Goal: Information Seeking & Learning: Compare options

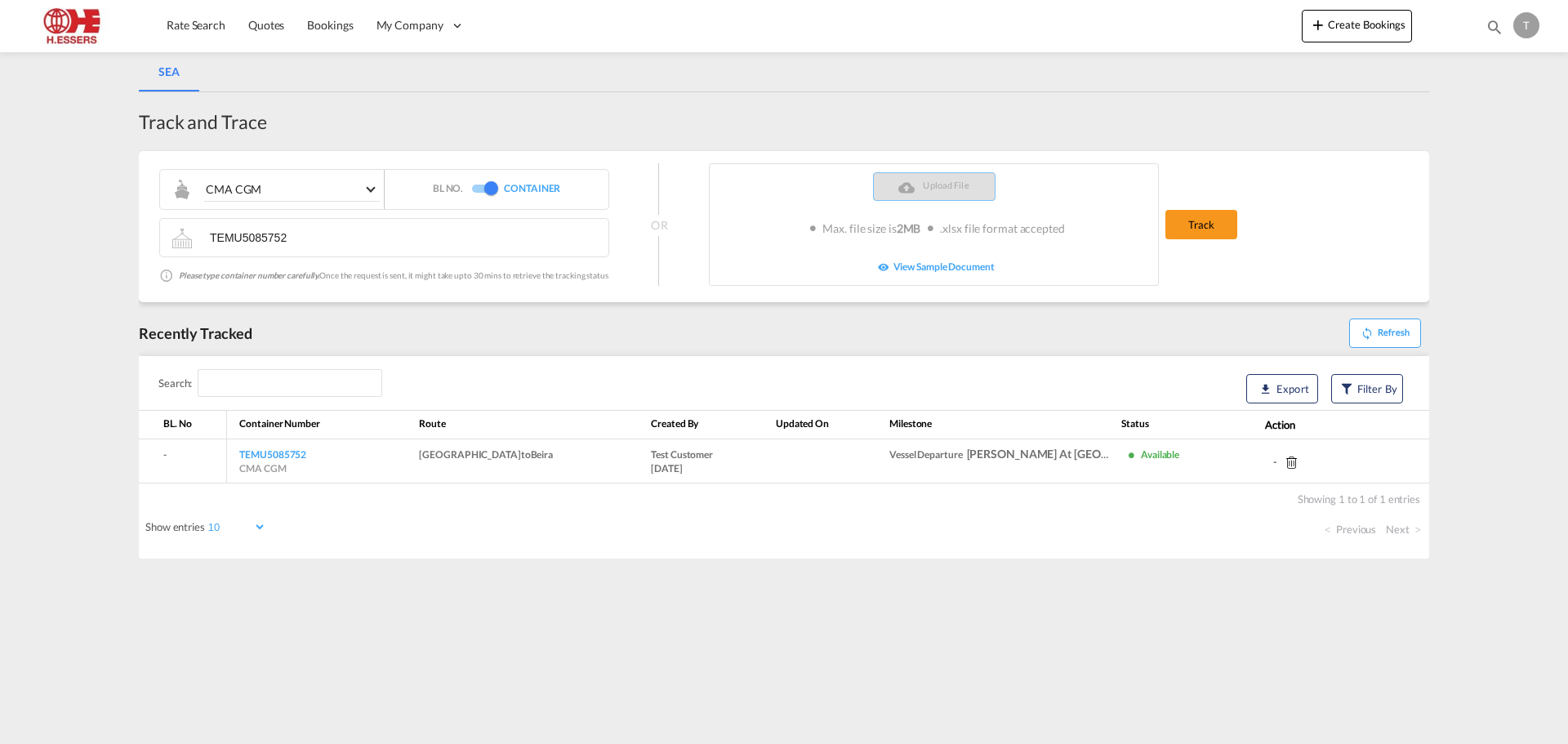
select select "10"
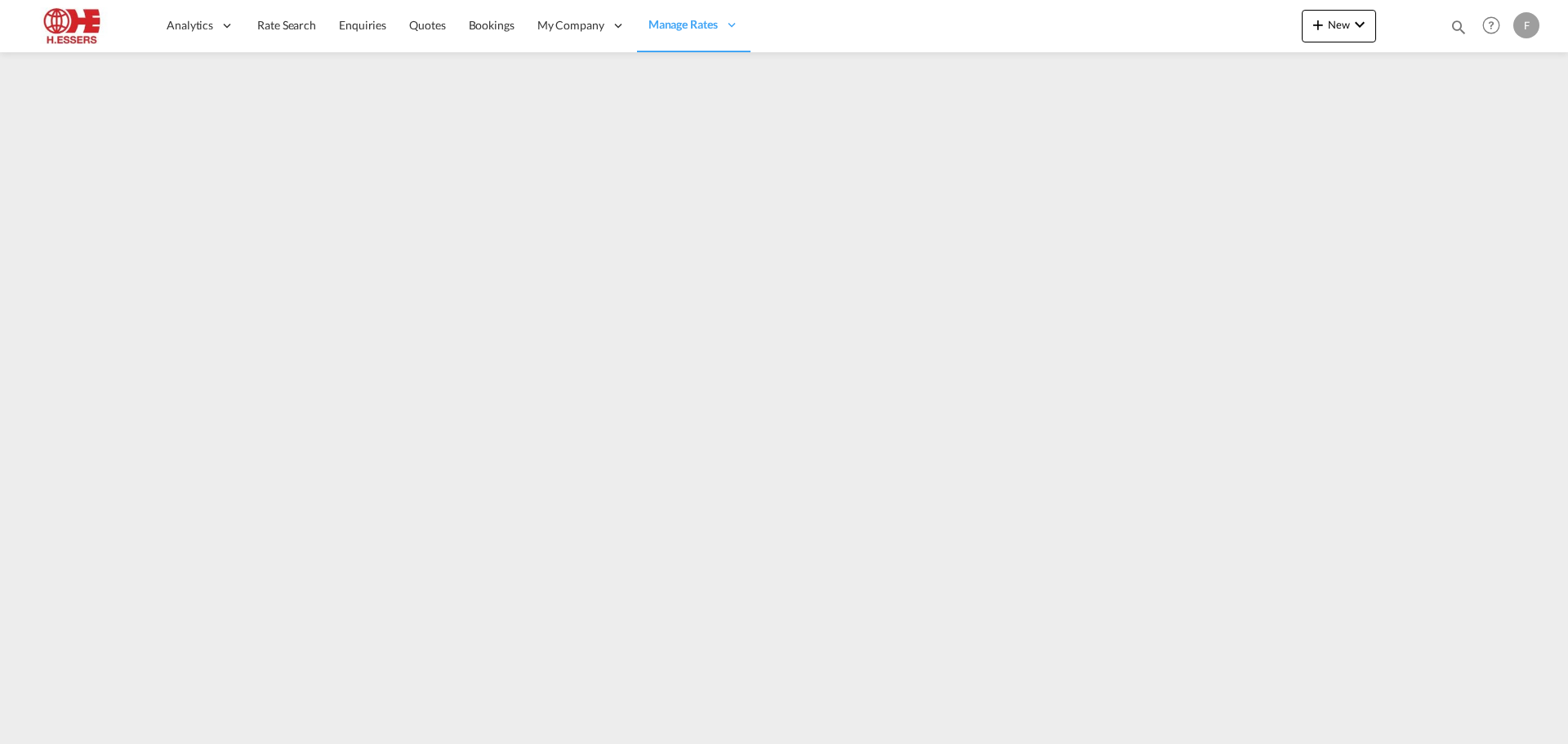
click at [1529, 21] on div "F" at bounding box center [1526, 25] width 26 height 27
click at [1503, 125] on button "Logout" at bounding box center [1508, 125] width 106 height 33
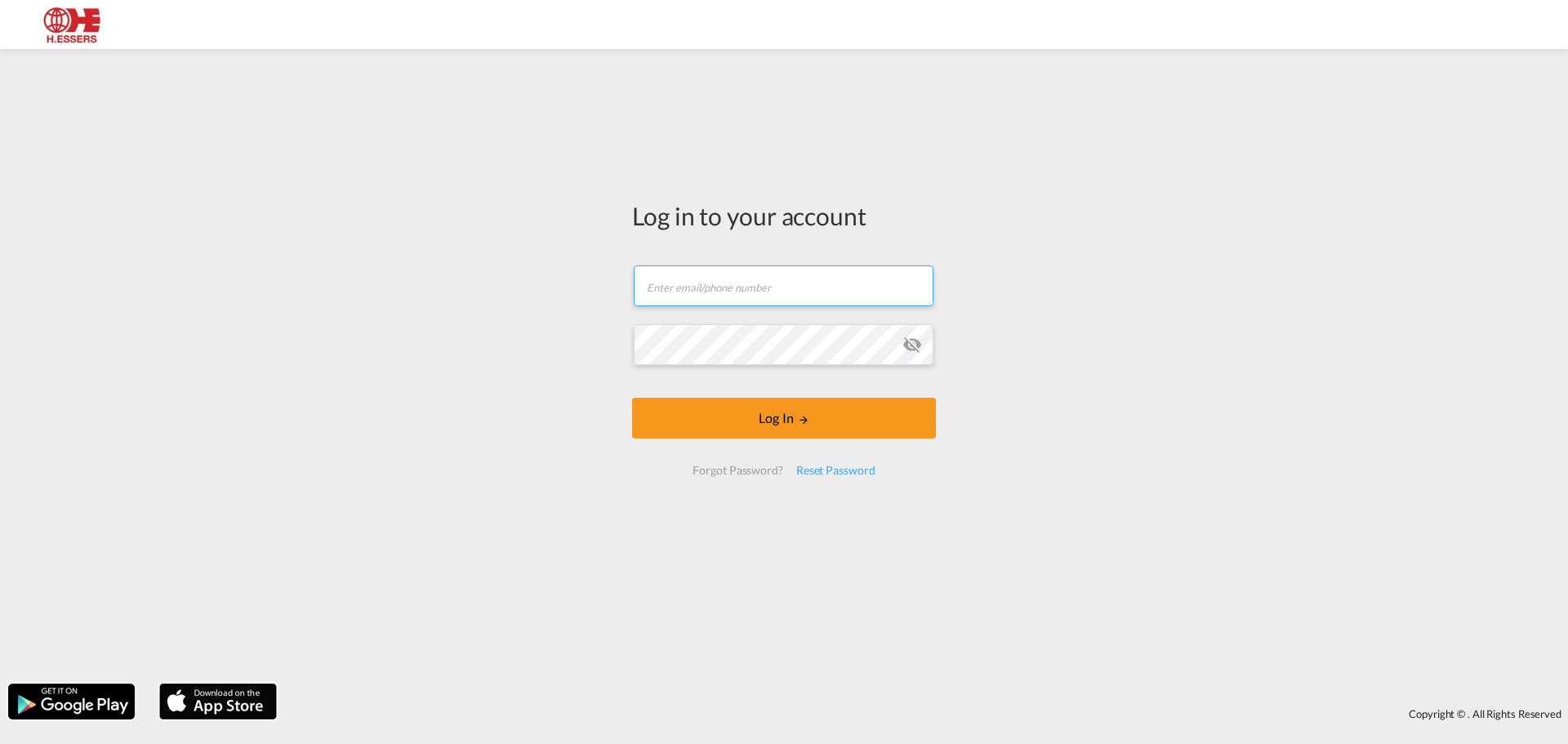
click at [781, 287] on input "text" at bounding box center [784, 286] width 300 height 41
type input "finola.koumans@essers.com"
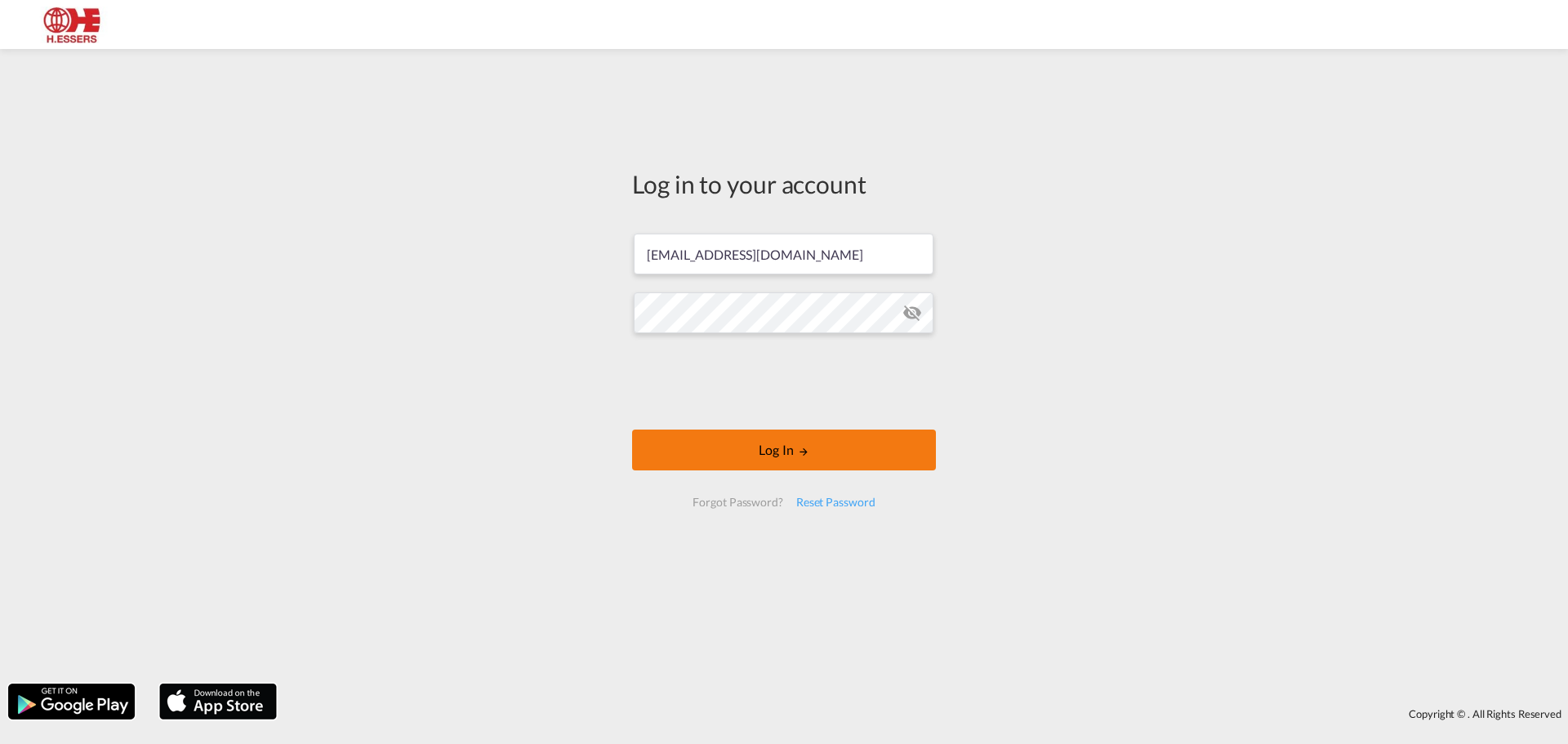
click at [802, 444] on button "Log In" at bounding box center [784, 450] width 304 height 41
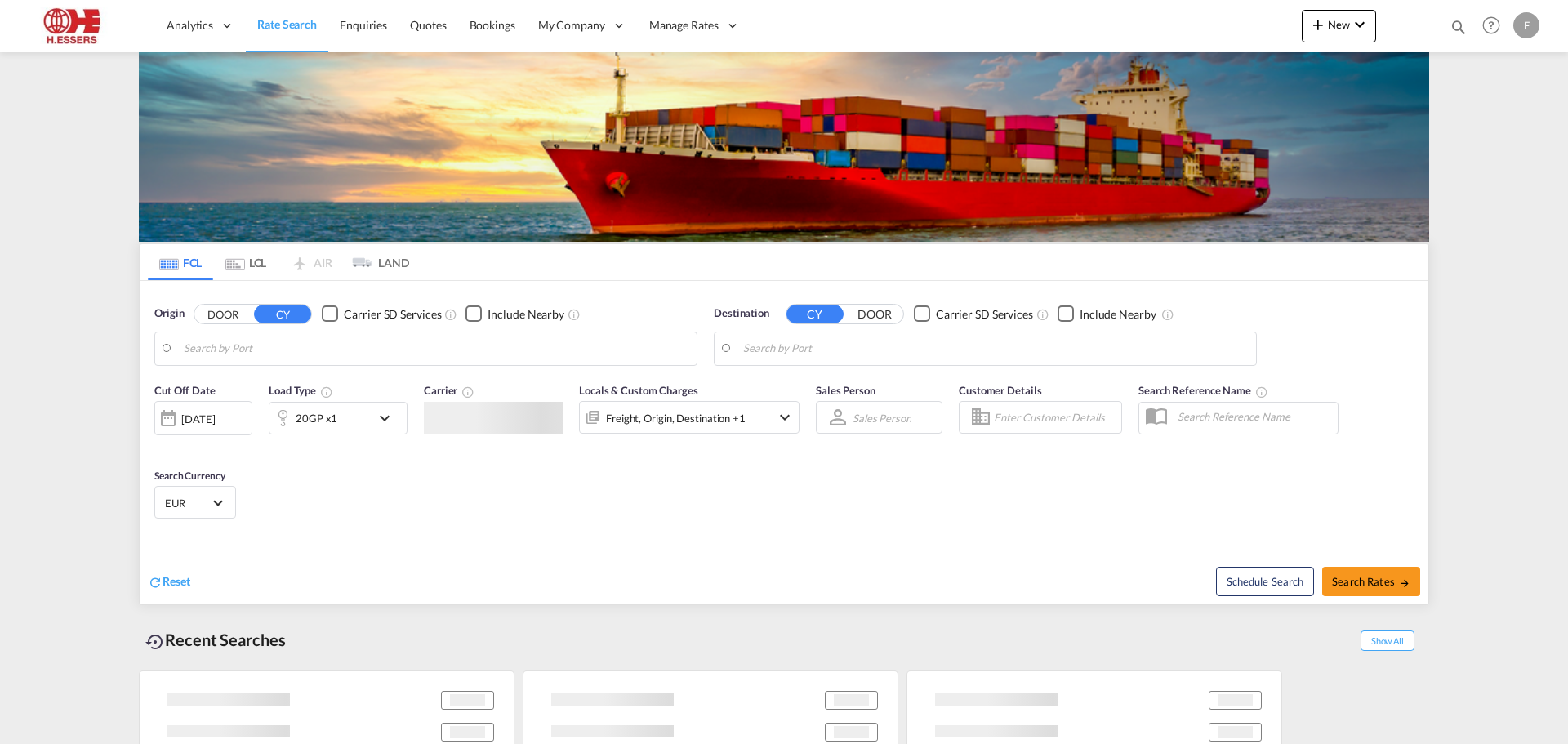
type input "Antwerp, BEANR"
type input "Jawaharlal Nehru (Nhava Sheva), INNSA"
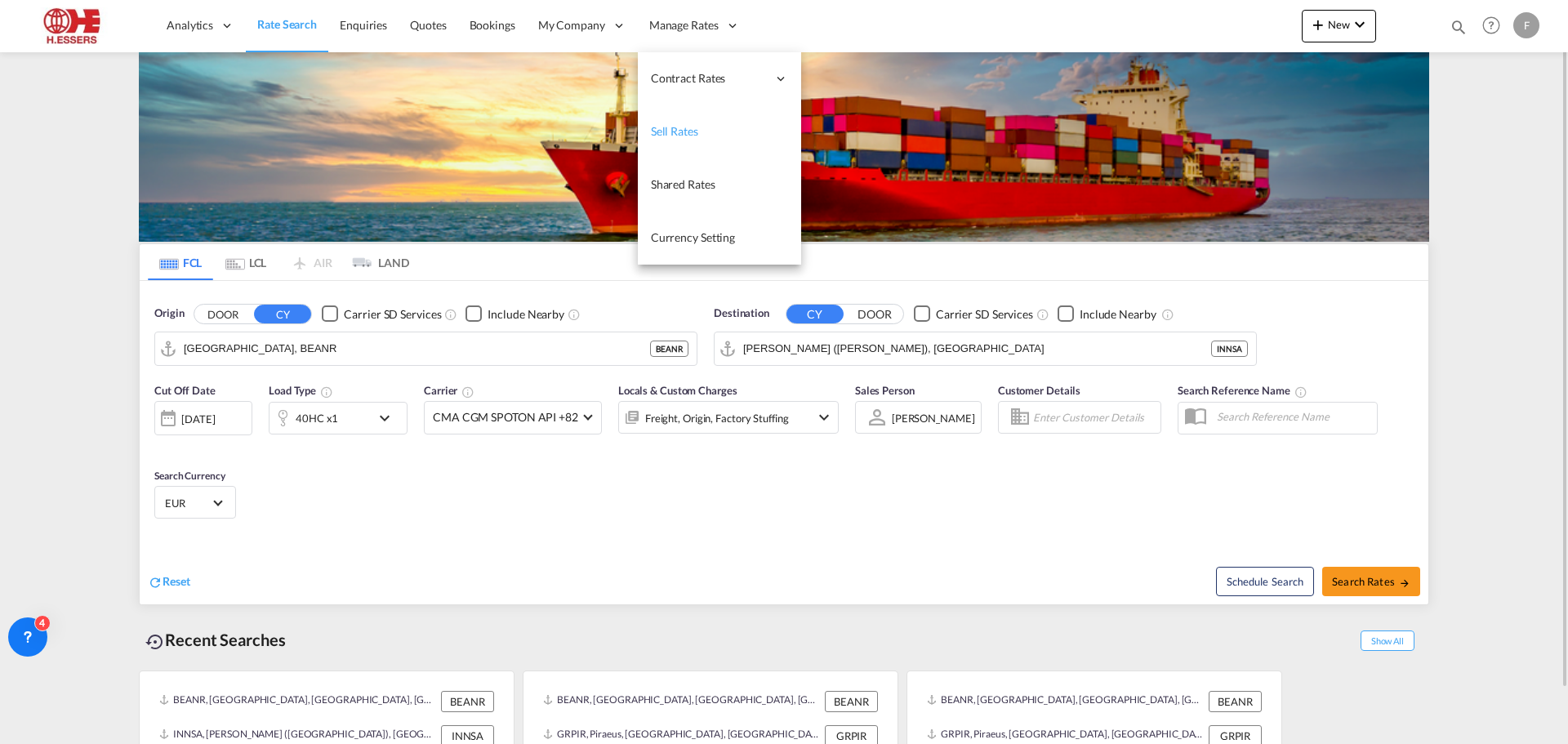
click at [675, 125] on span "Sell Rates" at bounding box center [674, 131] width 48 height 14
